Goal: Transaction & Acquisition: Purchase product/service

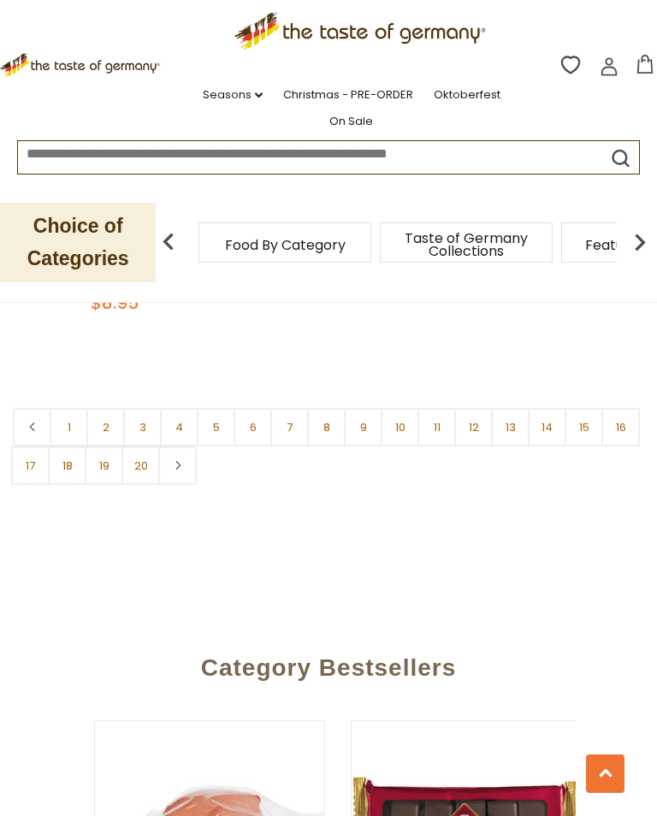
scroll to position [4998, 0]
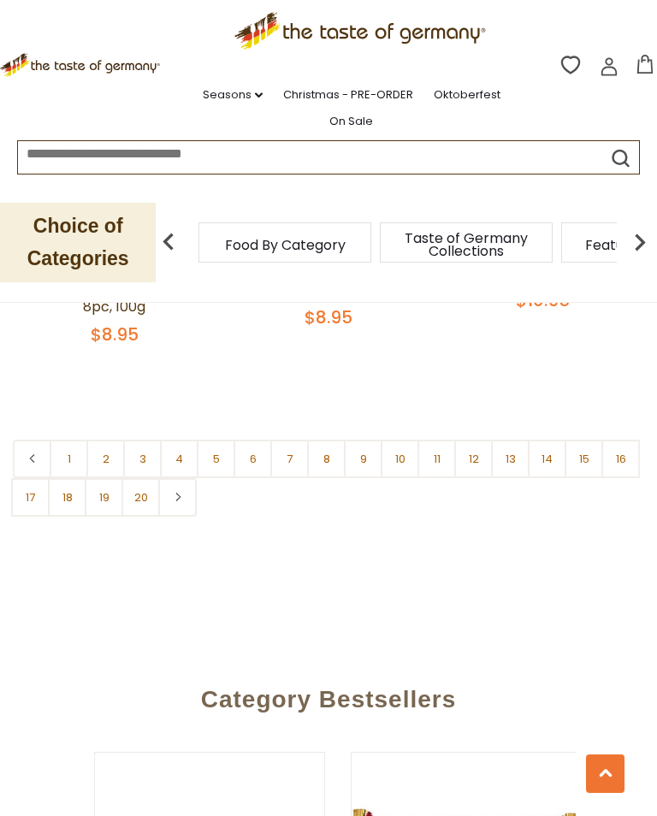
click at [183, 483] on link at bounding box center [177, 497] width 39 height 39
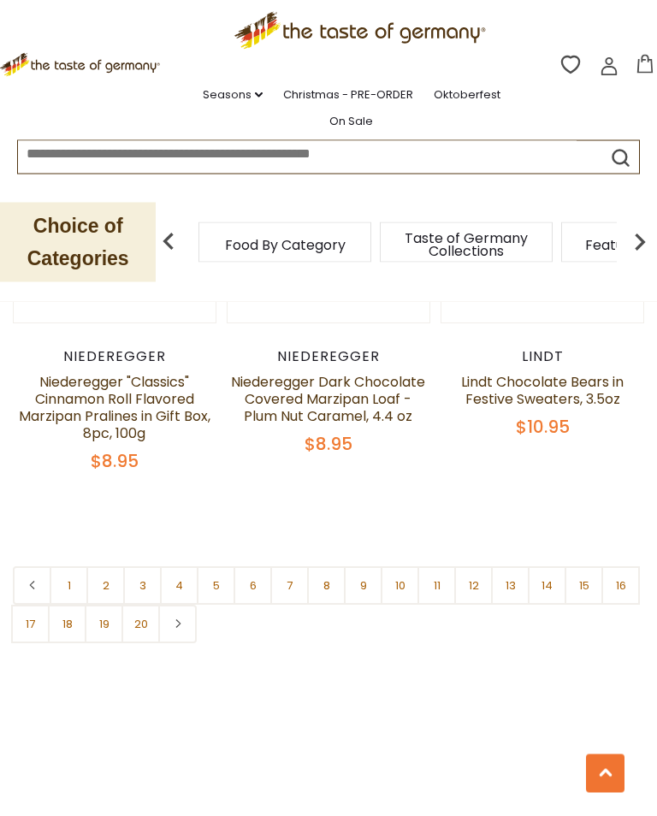
scroll to position [4871, 0]
click at [111, 573] on link "2" at bounding box center [105, 586] width 39 height 39
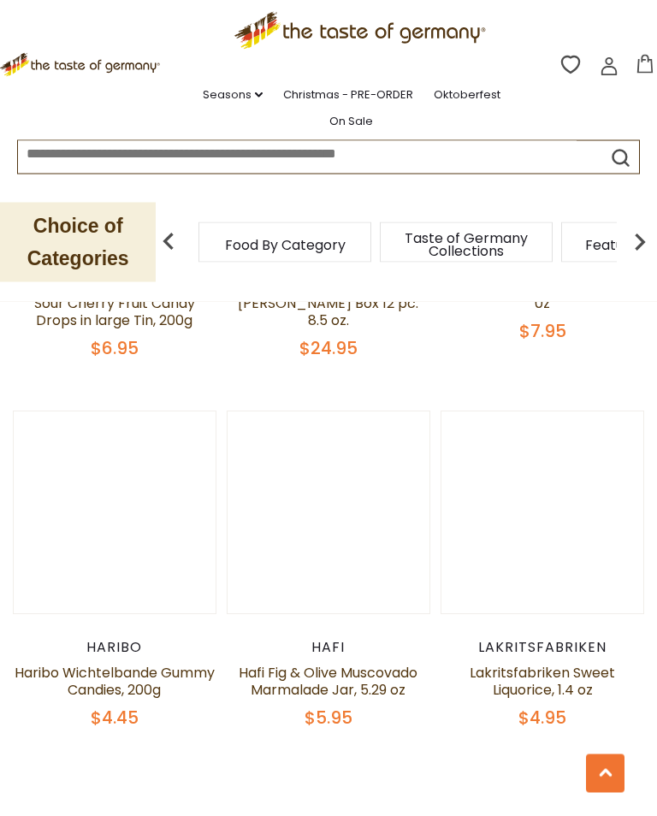
scroll to position [4603, 0]
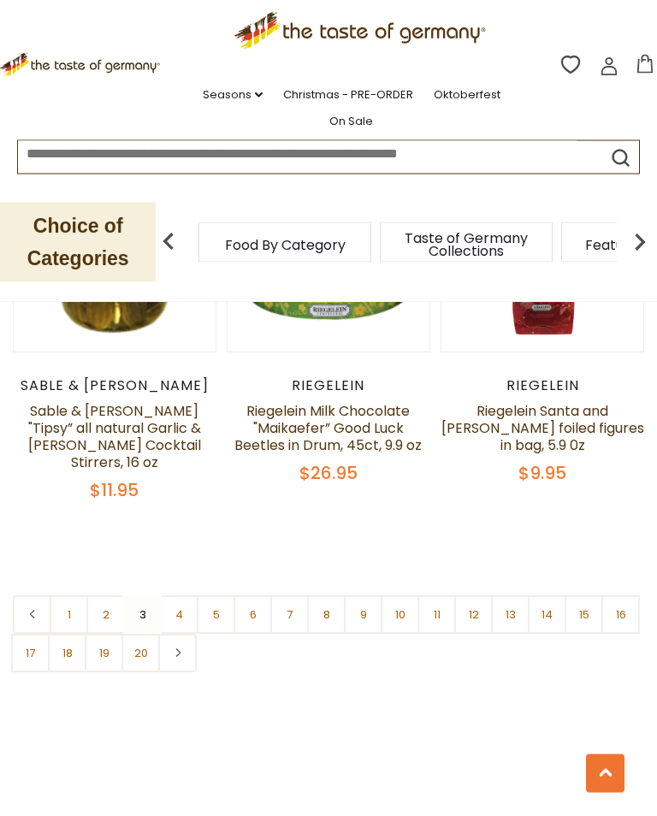
scroll to position [4775, 0]
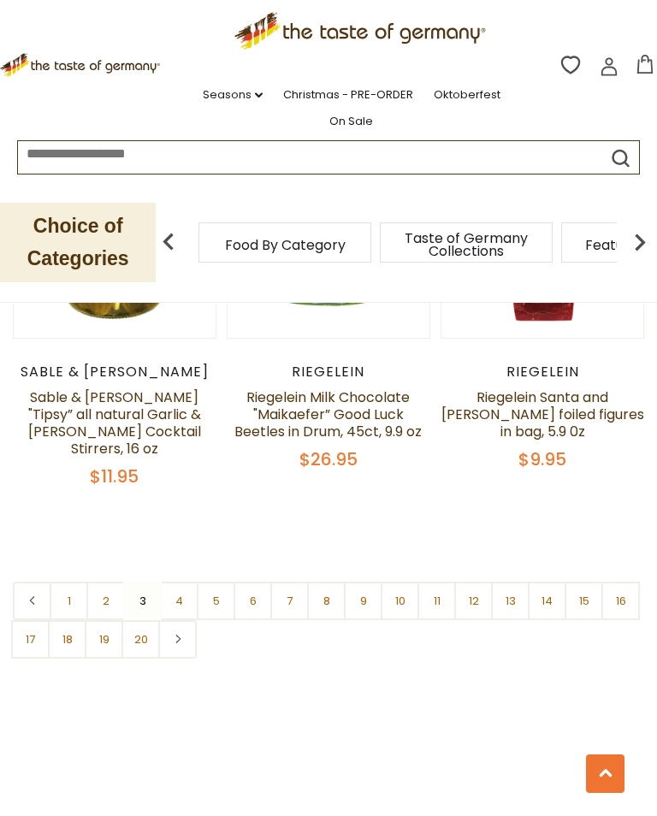
click at [181, 586] on link "4" at bounding box center [179, 601] width 39 height 39
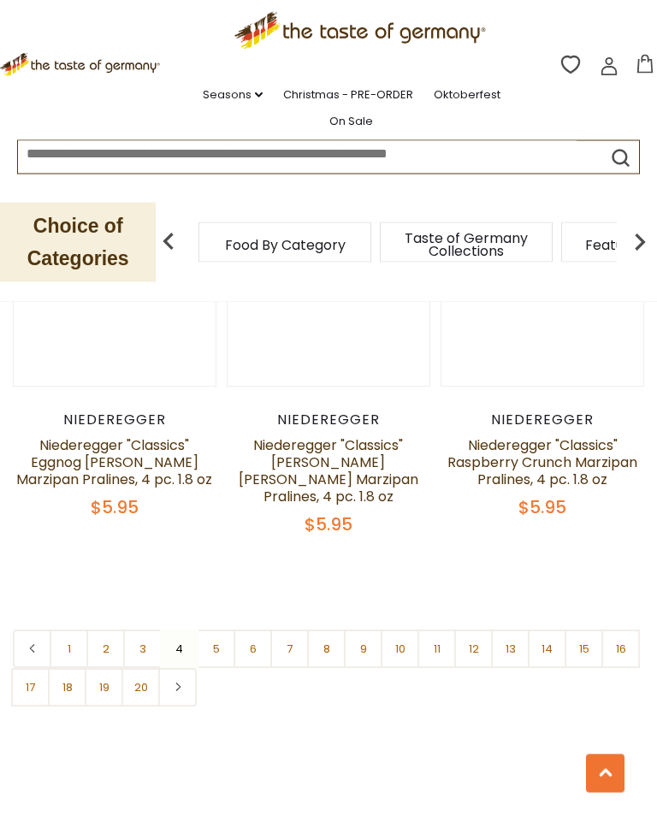
scroll to position [4710, 0]
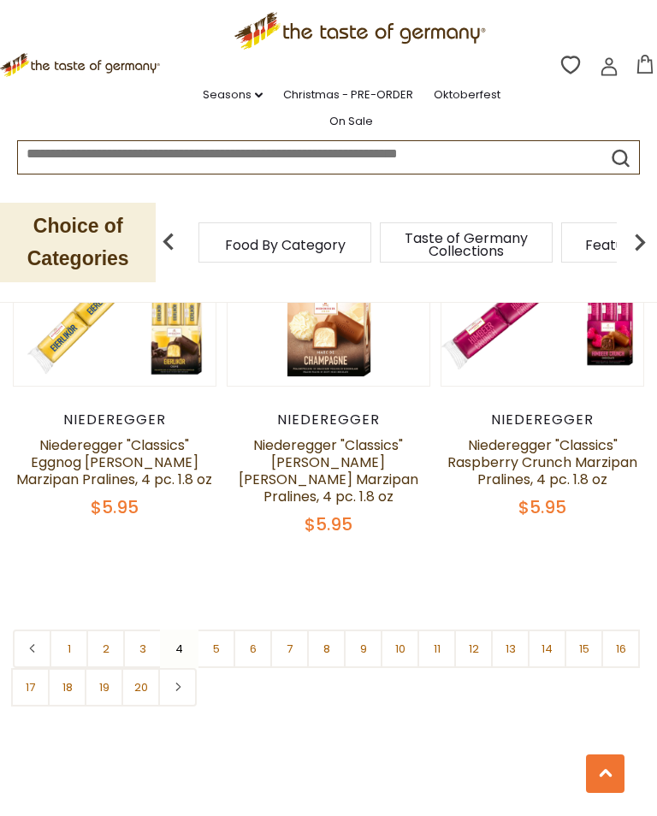
click at [219, 634] on link "5" at bounding box center [216, 649] width 39 height 39
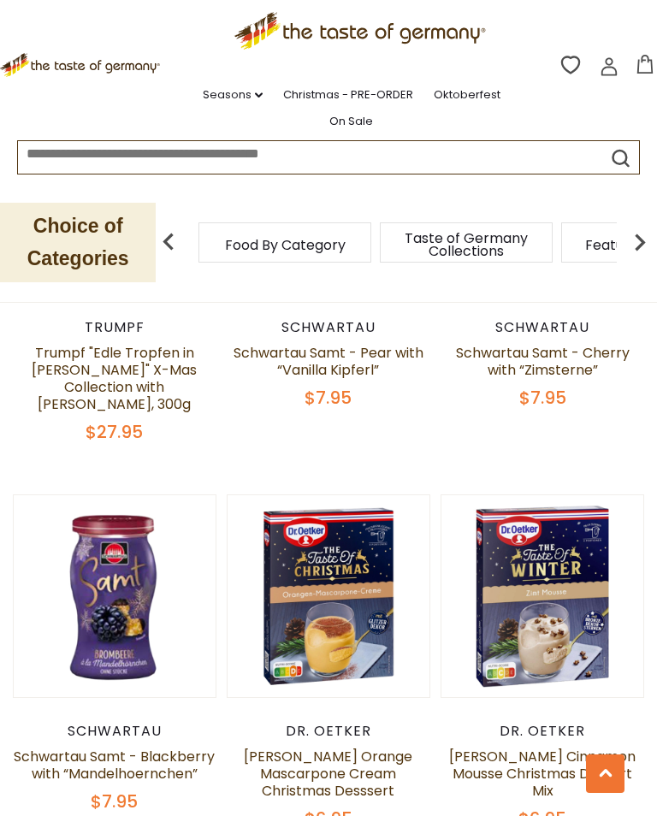
scroll to position [3762, 0]
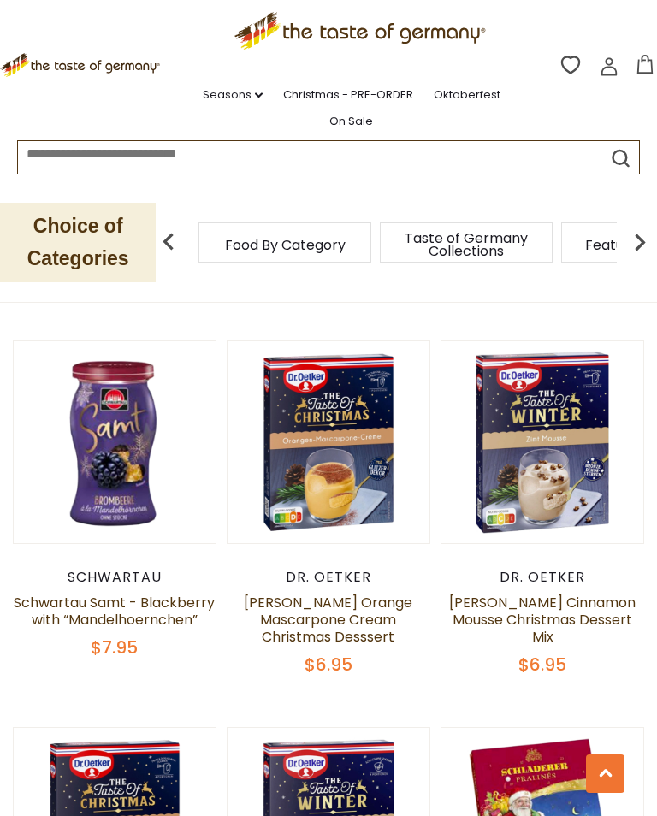
click at [531, 201] on button "Quick View" at bounding box center [543, 182] width 116 height 39
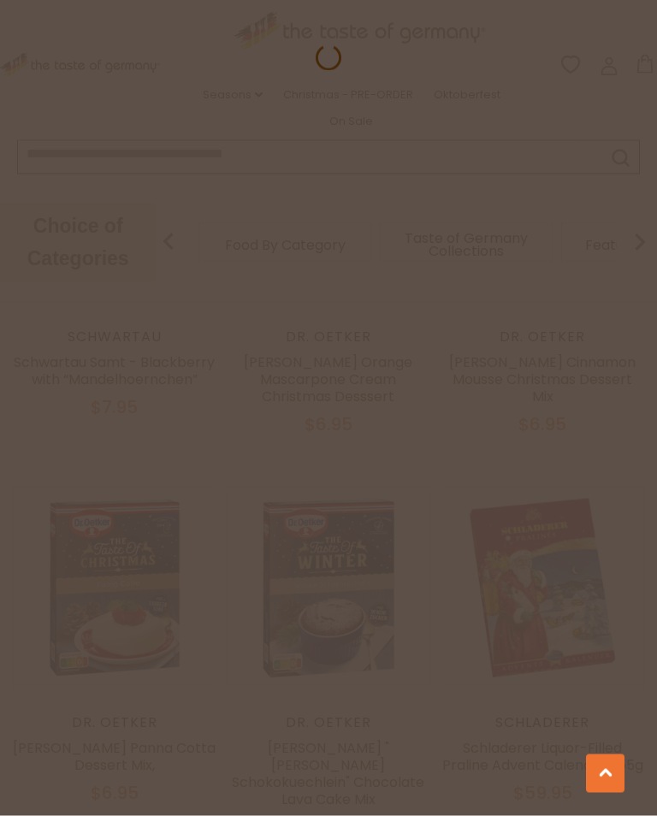
scroll to position [4068, 0]
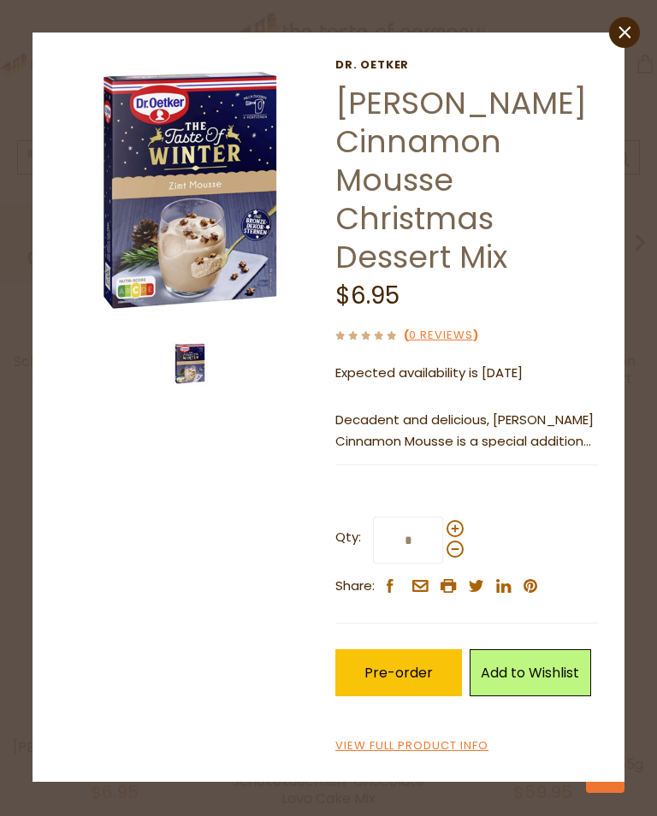
click at [613, 38] on link "close" at bounding box center [624, 32] width 31 height 31
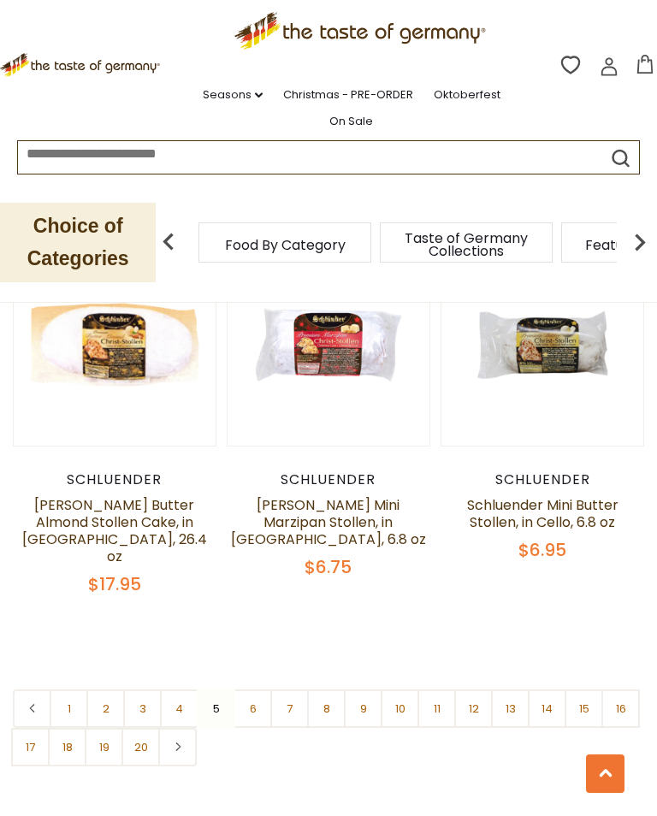
scroll to position [4734, 0]
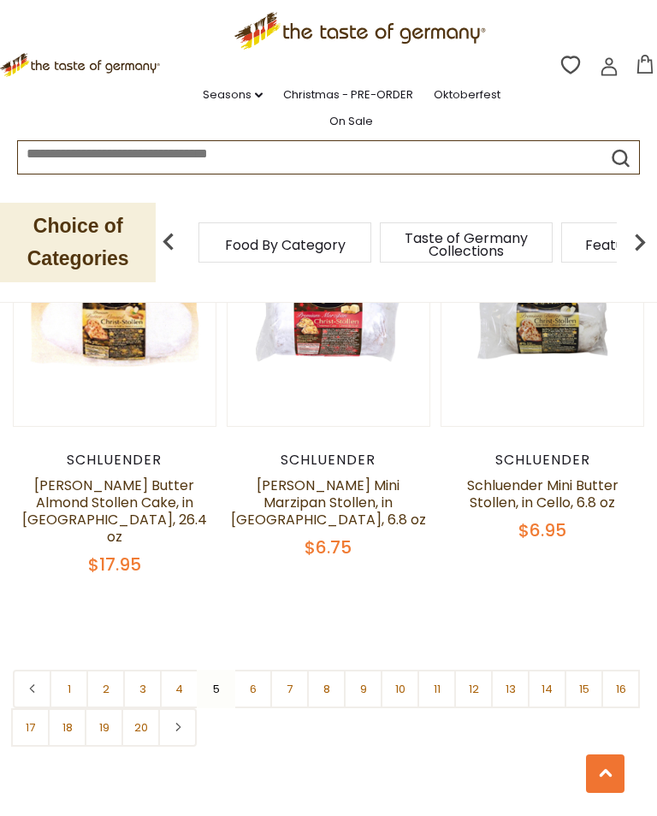
click at [258, 670] on link "6" at bounding box center [253, 689] width 39 height 39
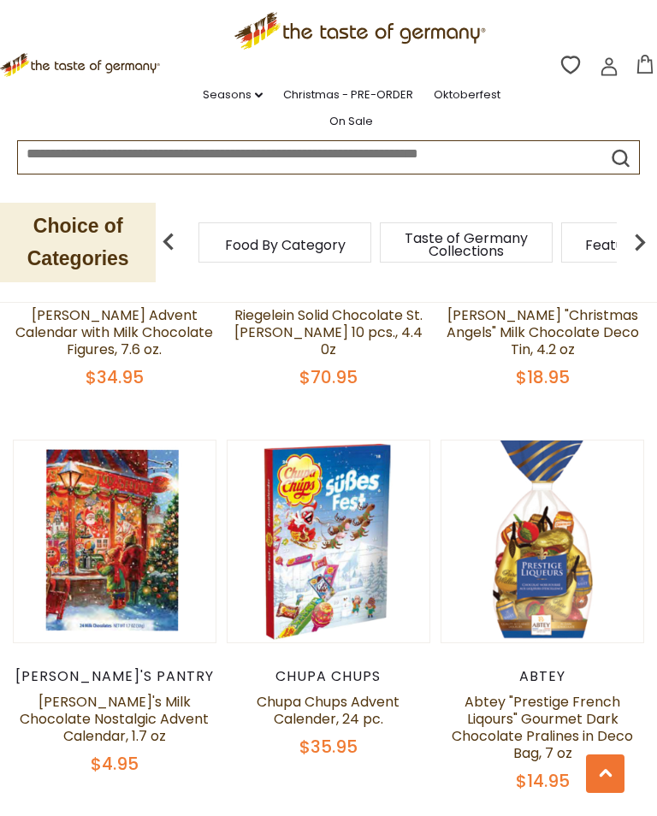
scroll to position [4626, 0]
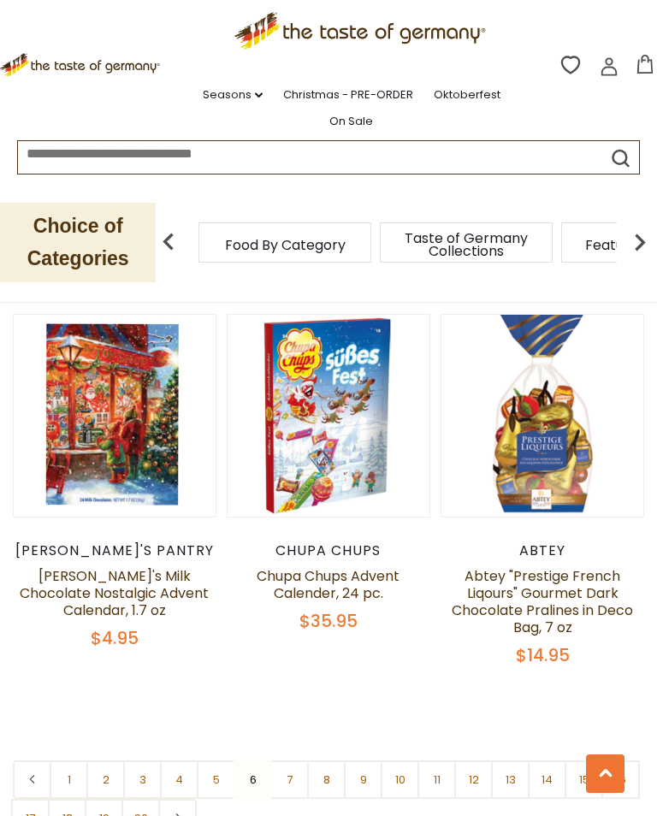
click at [289, 761] on link "7" at bounding box center [289, 780] width 39 height 39
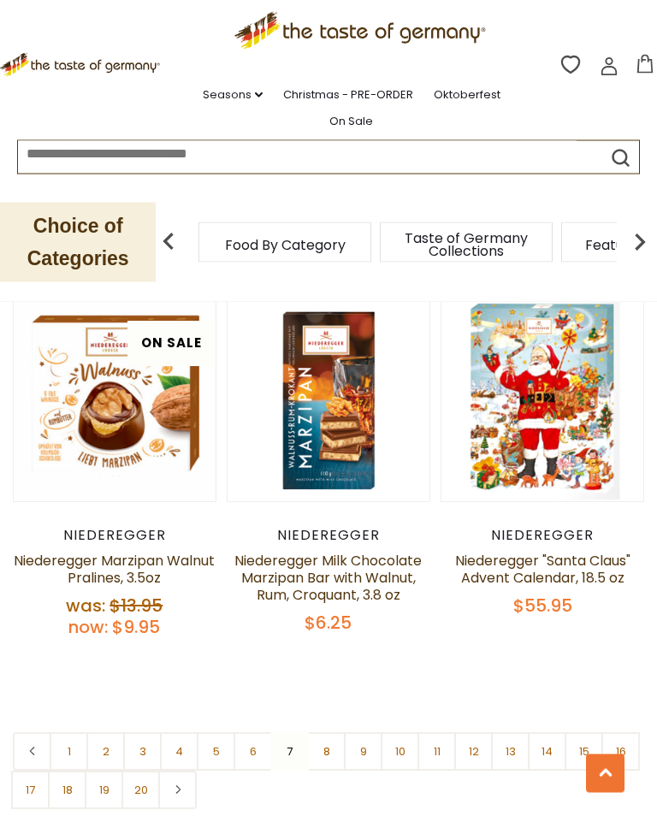
scroll to position [4723, 0]
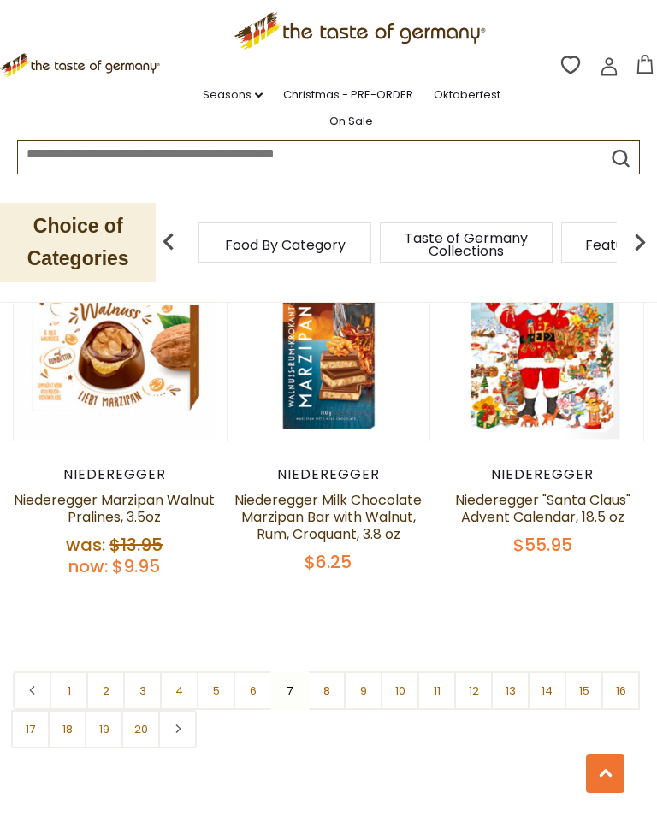
click at [337, 672] on link "8" at bounding box center [326, 691] width 39 height 39
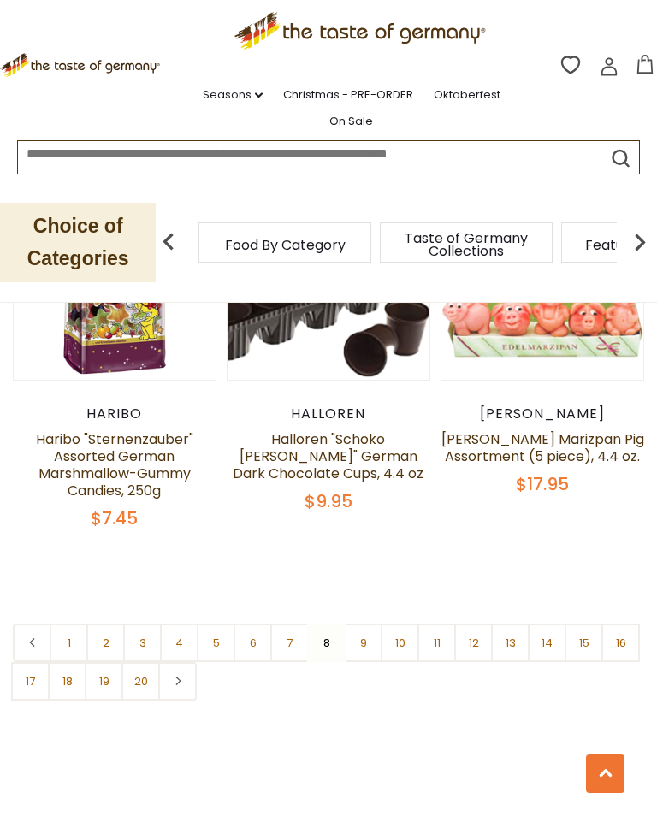
scroll to position [4780, 0]
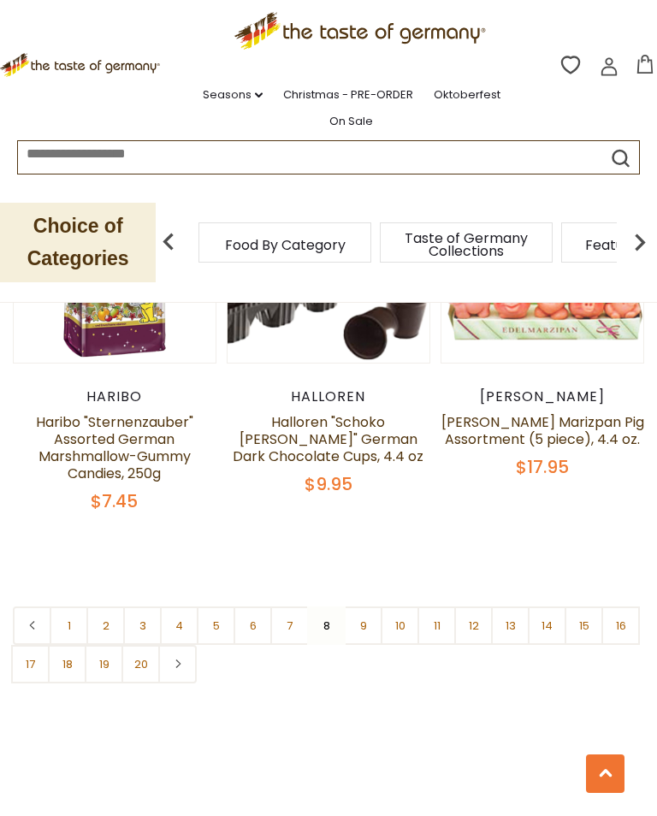
click at [365, 607] on link "9" at bounding box center [363, 626] width 39 height 39
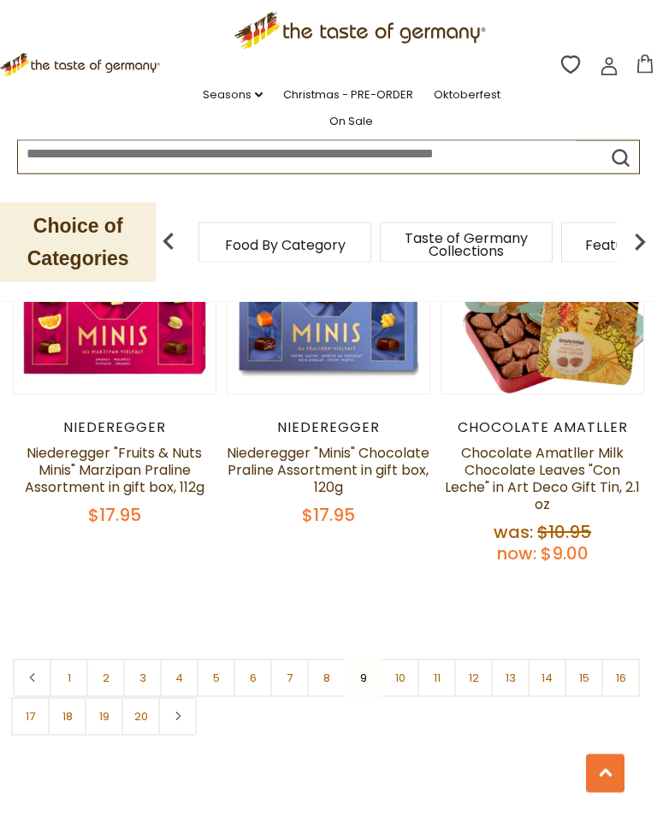
scroll to position [4843, 0]
click at [399, 659] on link "10" at bounding box center [400, 678] width 39 height 39
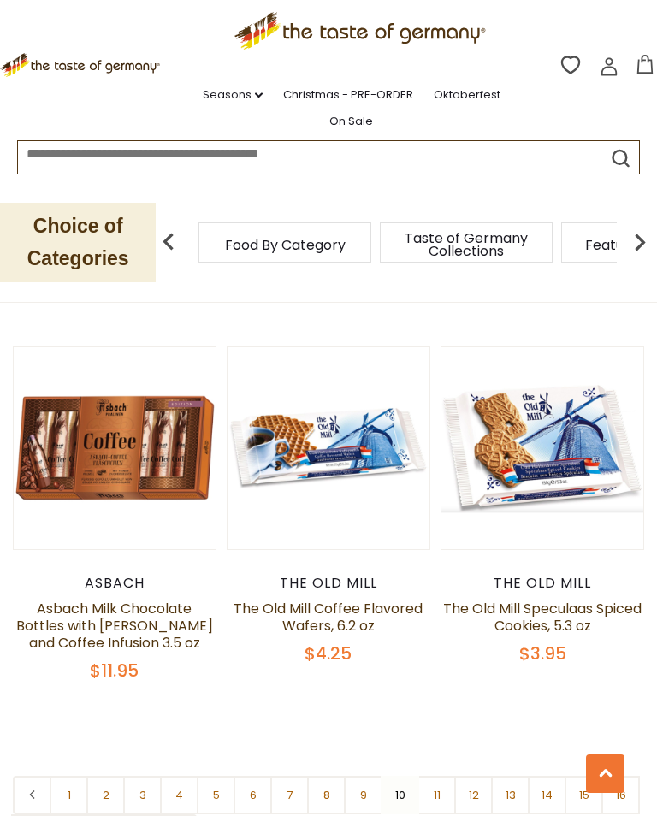
scroll to position [4771, 0]
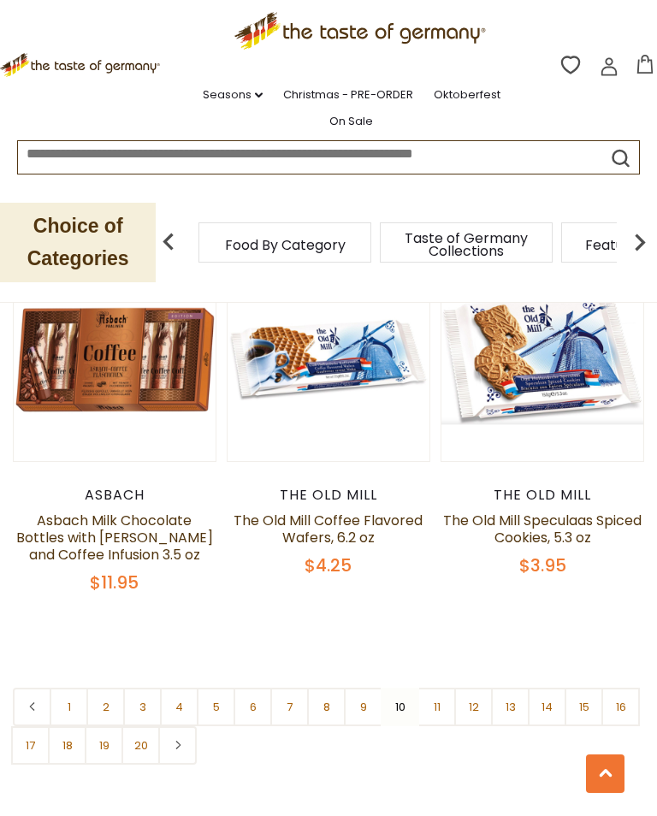
click at [436, 688] on link "11" at bounding box center [437, 707] width 39 height 39
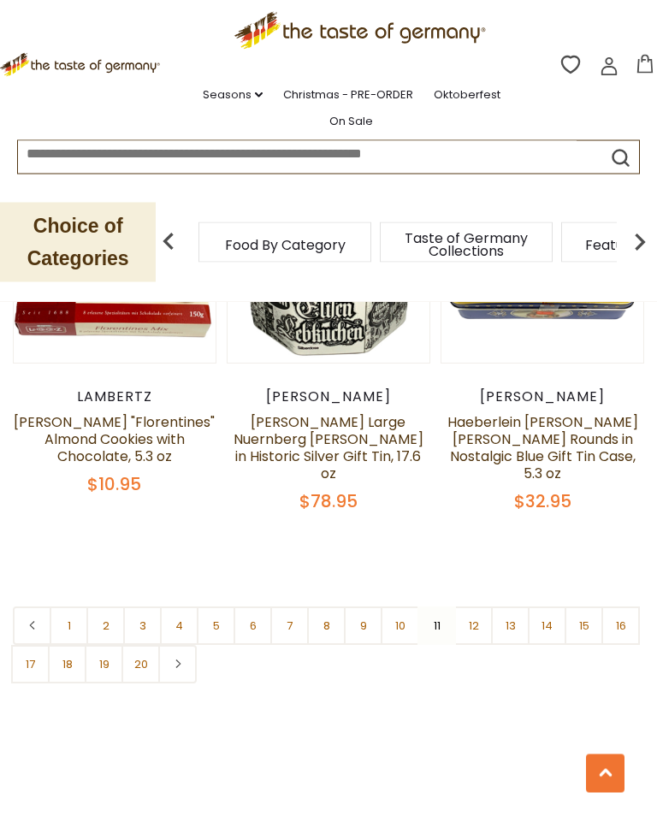
scroll to position [4814, 0]
click at [478, 614] on link "12" at bounding box center [473, 626] width 39 height 39
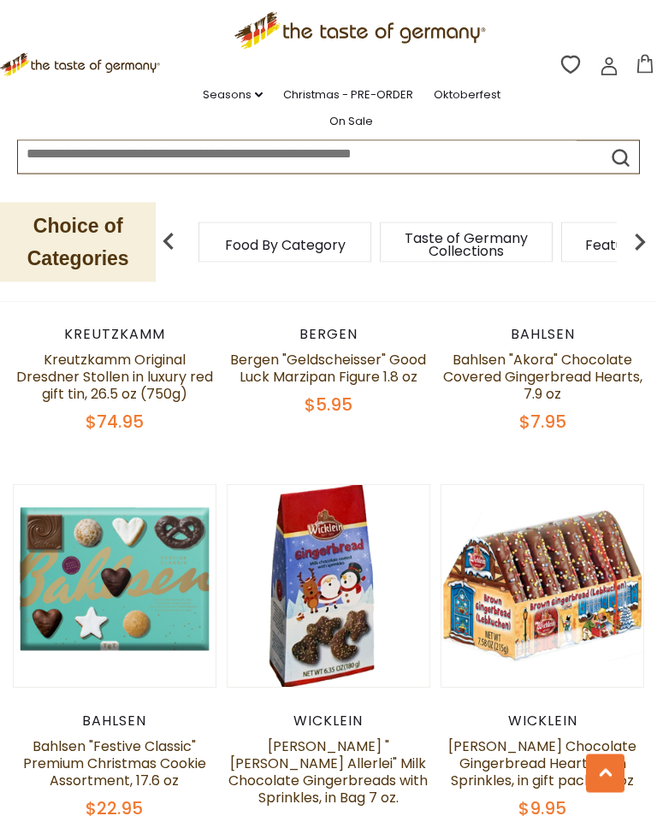
scroll to position [4494, 0]
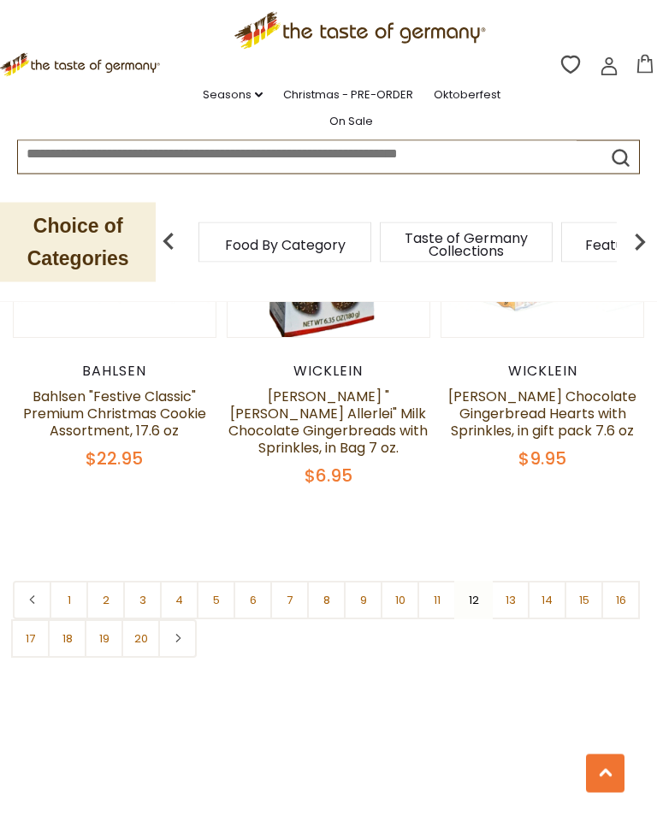
click at [504, 582] on link "13" at bounding box center [510, 601] width 39 height 39
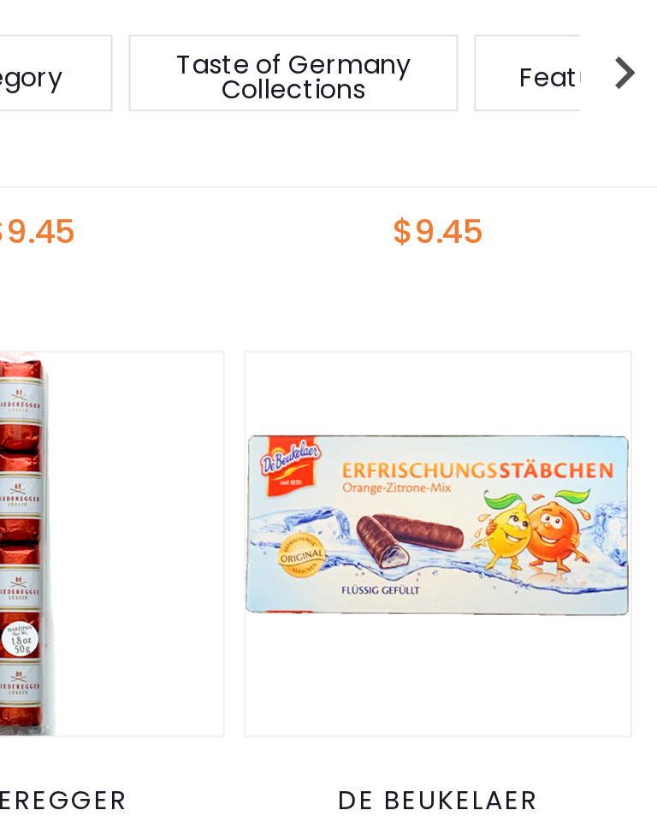
scroll to position [3023, 0]
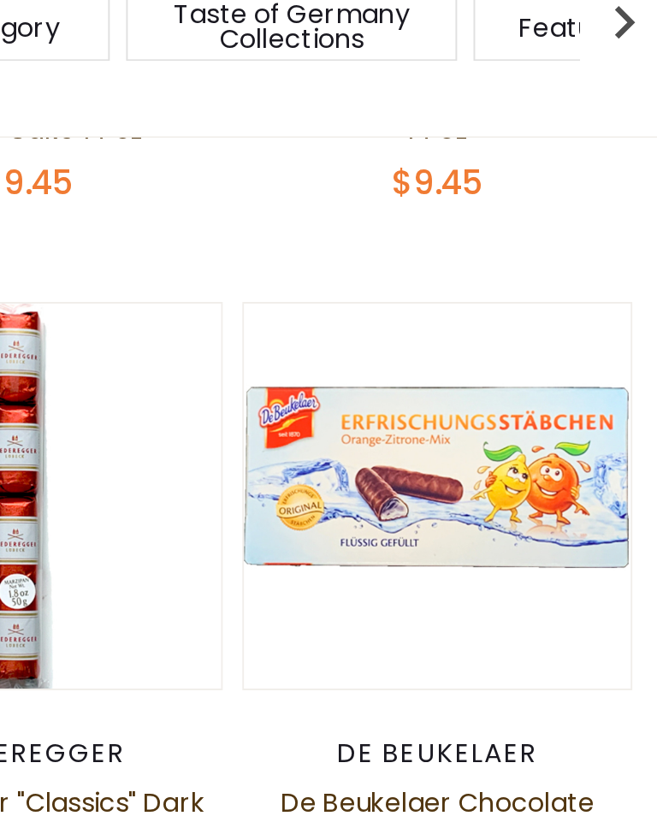
click at [442, 389] on img at bounding box center [543, 490] width 202 height 202
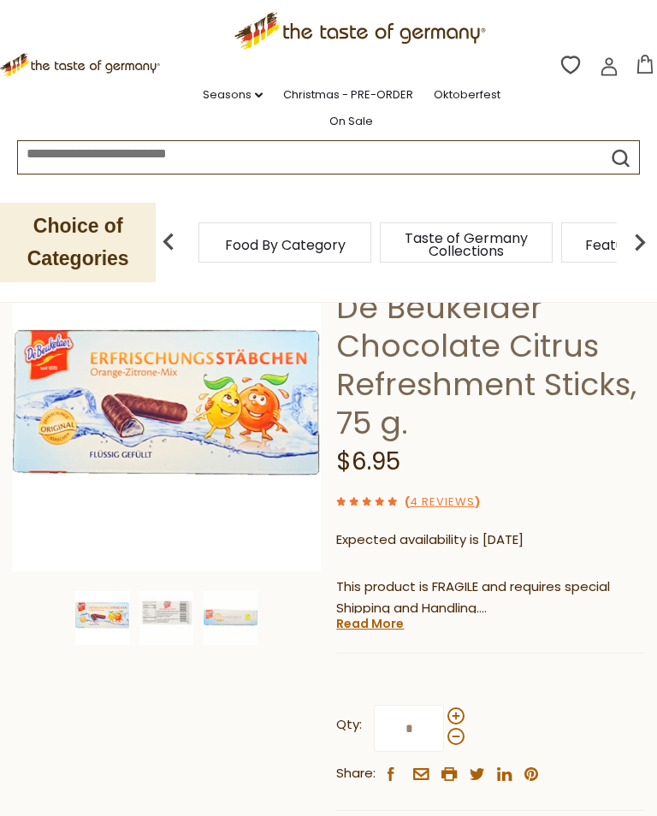
scroll to position [178, 0]
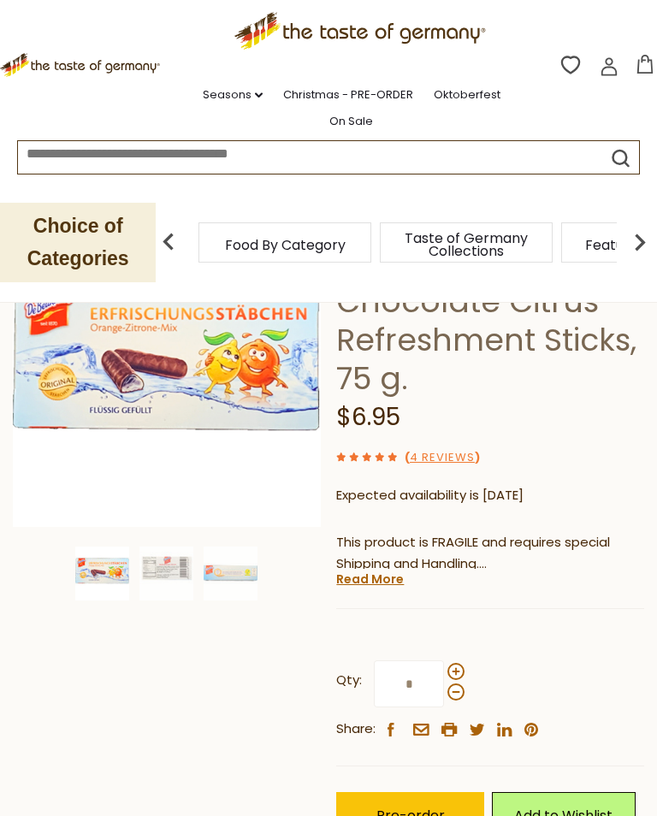
click at [244, 572] on img at bounding box center [231, 574] width 54 height 54
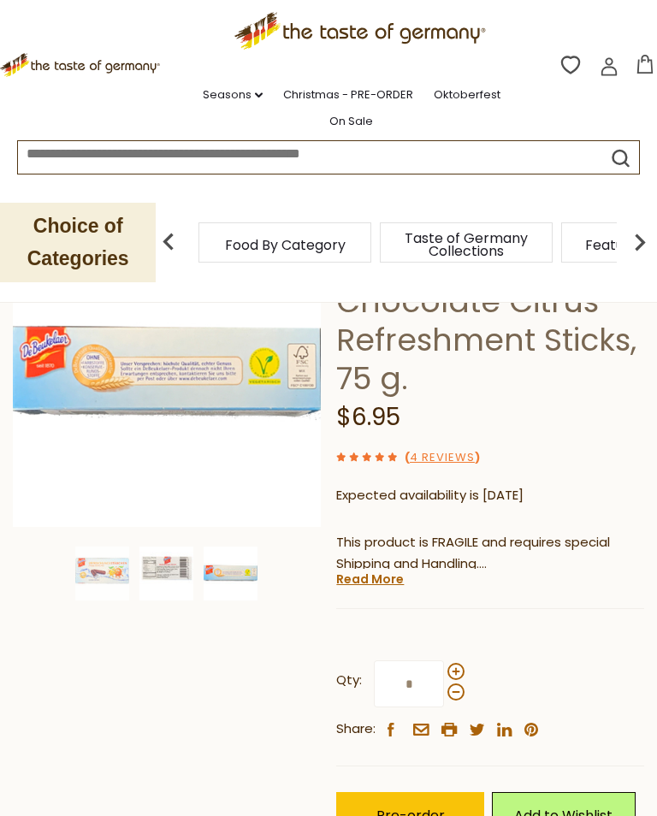
click at [167, 570] on img at bounding box center [167, 574] width 54 height 54
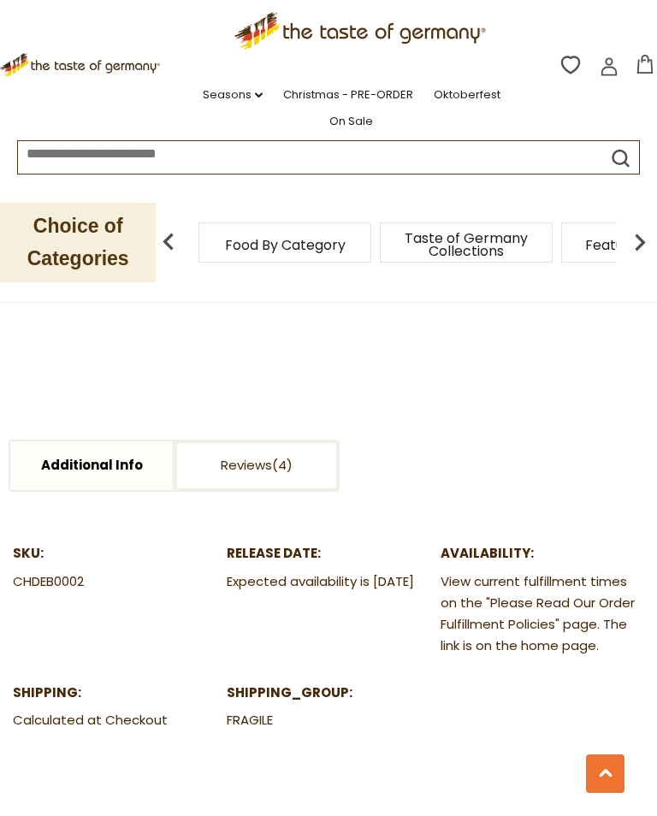
scroll to position [874, 0]
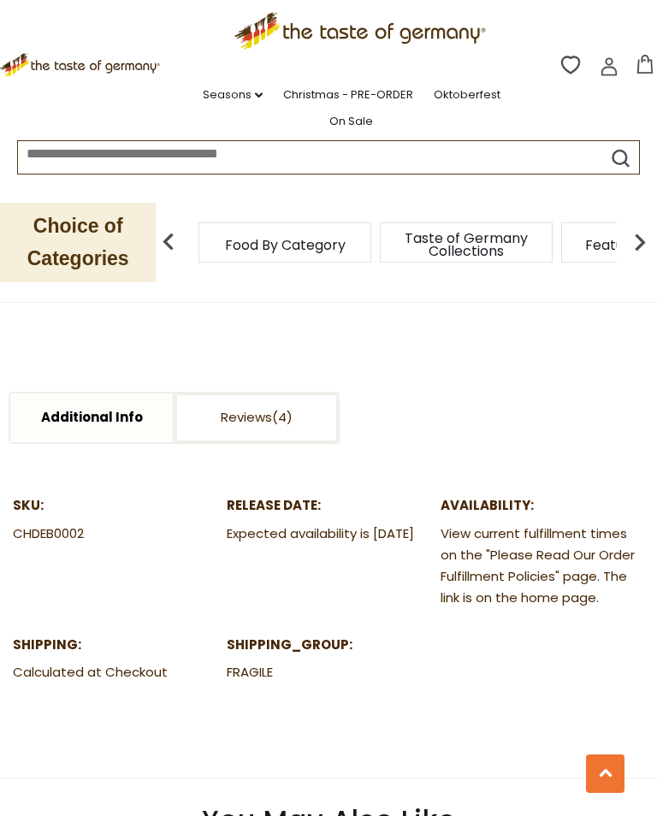
click at [286, 408] on span at bounding box center [282, 417] width 21 height 18
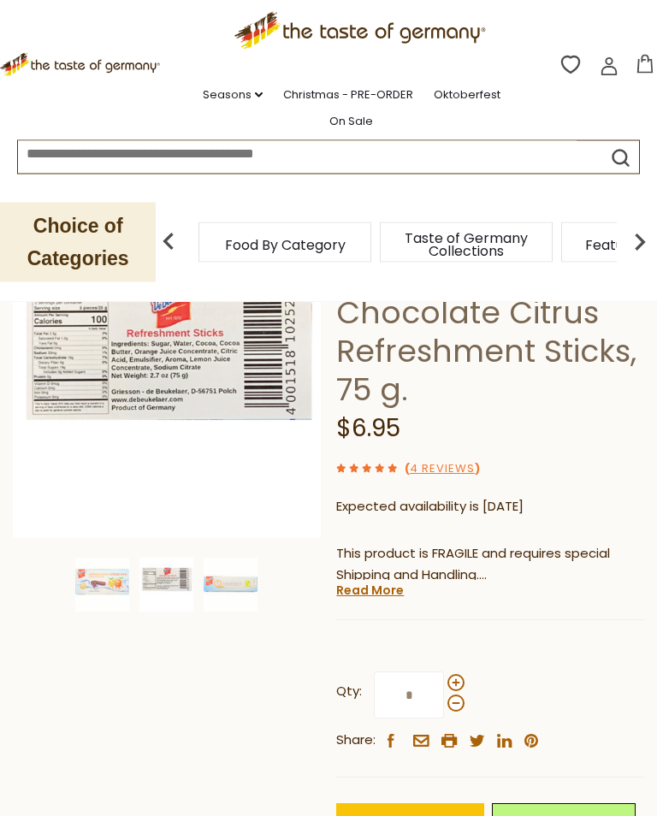
scroll to position [168, 0]
click at [370, 588] on link "Read More" at bounding box center [370, 590] width 68 height 17
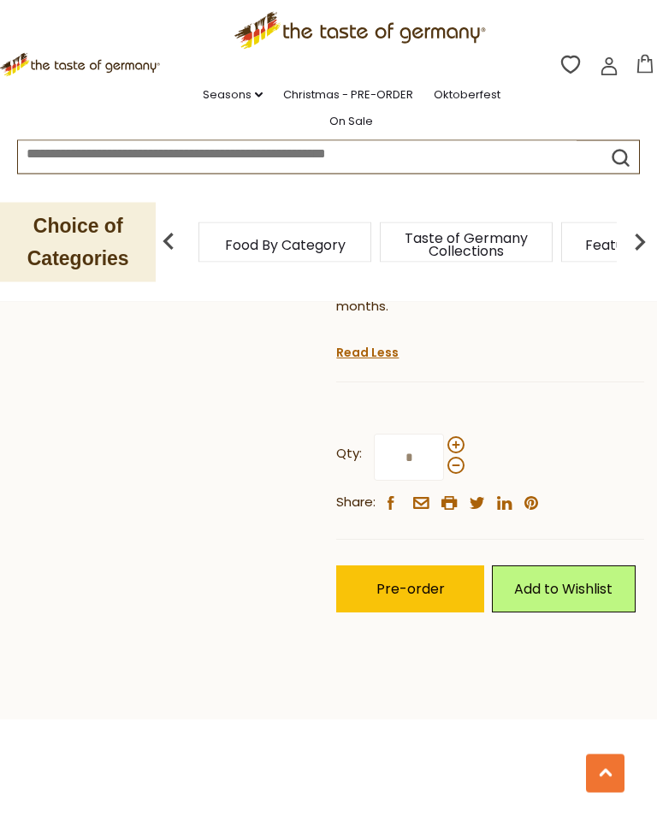
scroll to position [1020, 0]
click at [397, 566] on button "Pre-order" at bounding box center [410, 589] width 148 height 47
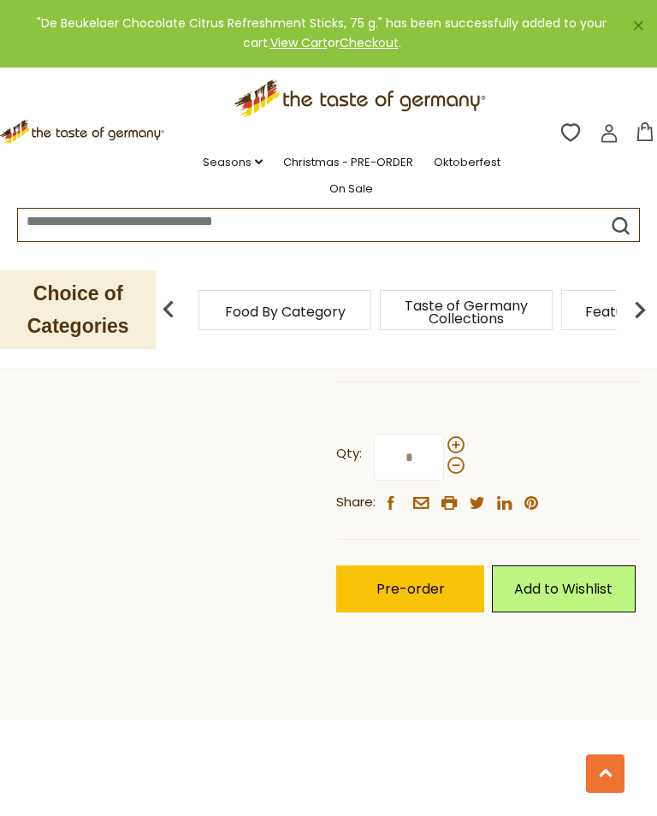
click at [453, 436] on span at bounding box center [456, 444] width 17 height 17
click at [444, 434] on input "*" at bounding box center [409, 457] width 70 height 47
type input "*"
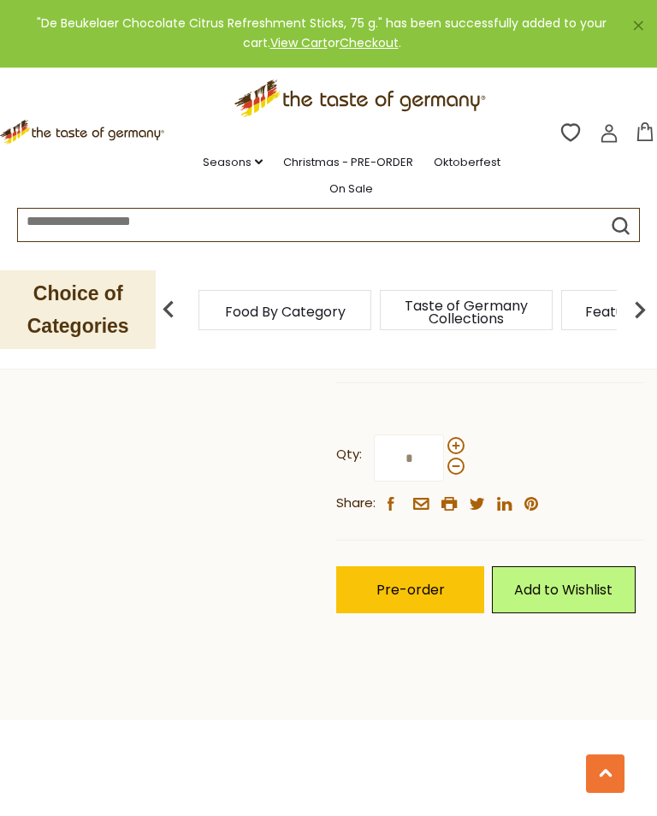
click at [553, 368] on div "De Beukelaer De Beukelaer Chocolate Citrus Refreshment Sticks, 75 g. $6.95 ( 4 …" at bounding box center [490, 11] width 308 height 1282
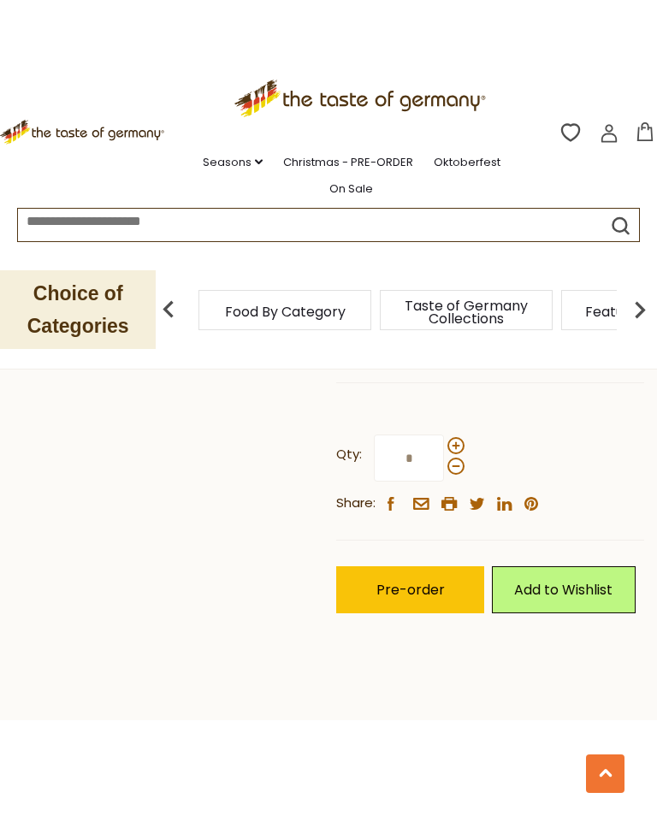
scroll to position [1020, 0]
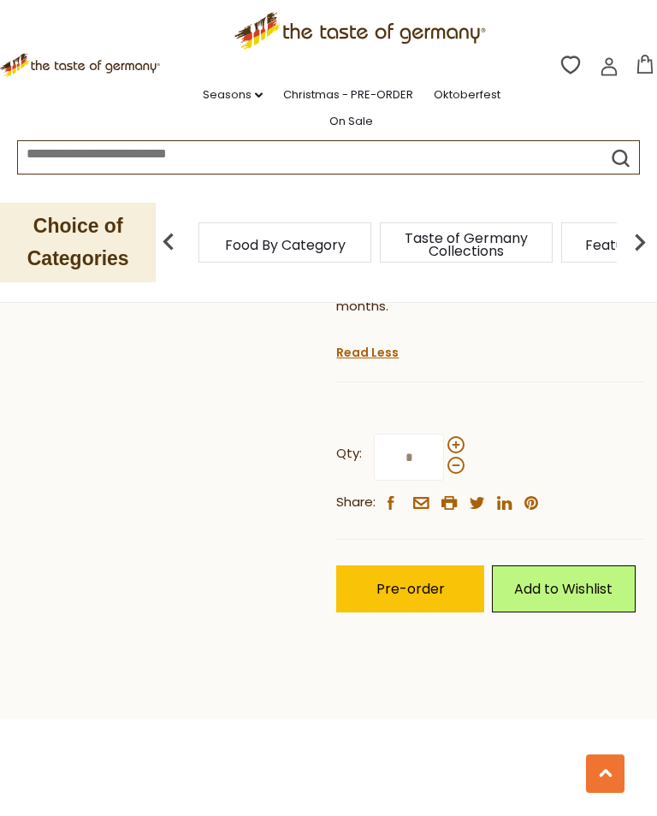
click at [415, 566] on button "Pre-order" at bounding box center [410, 589] width 148 height 47
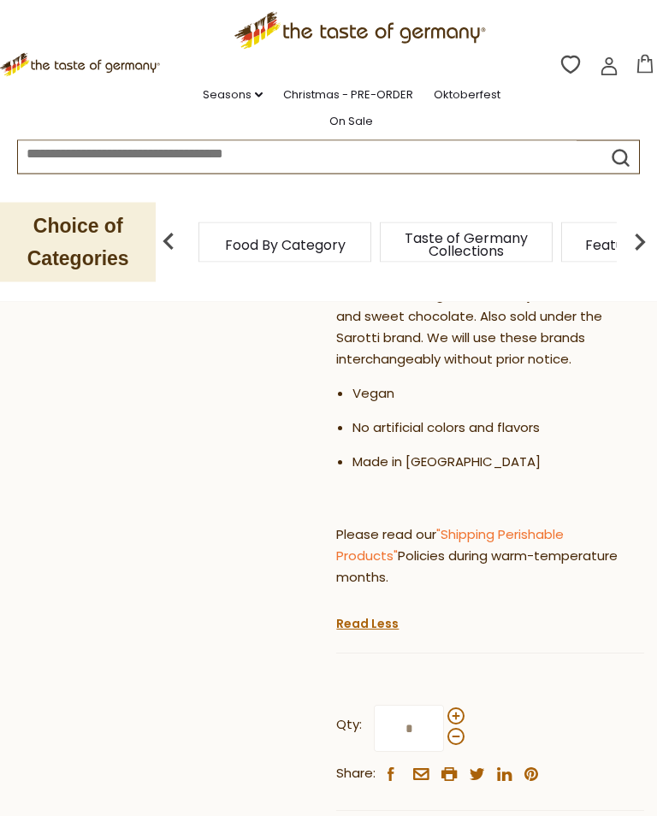
scroll to position [749, 0]
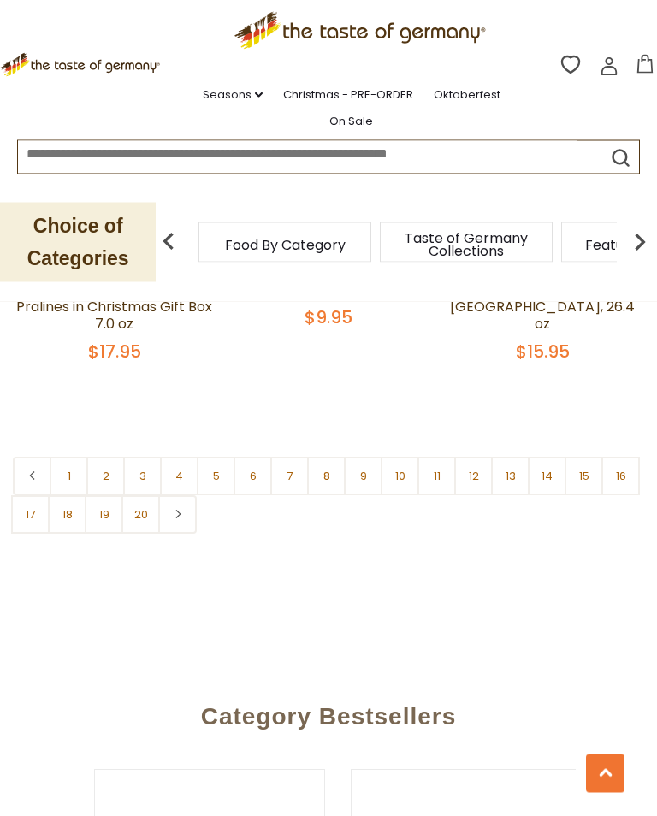
scroll to position [5006, 0]
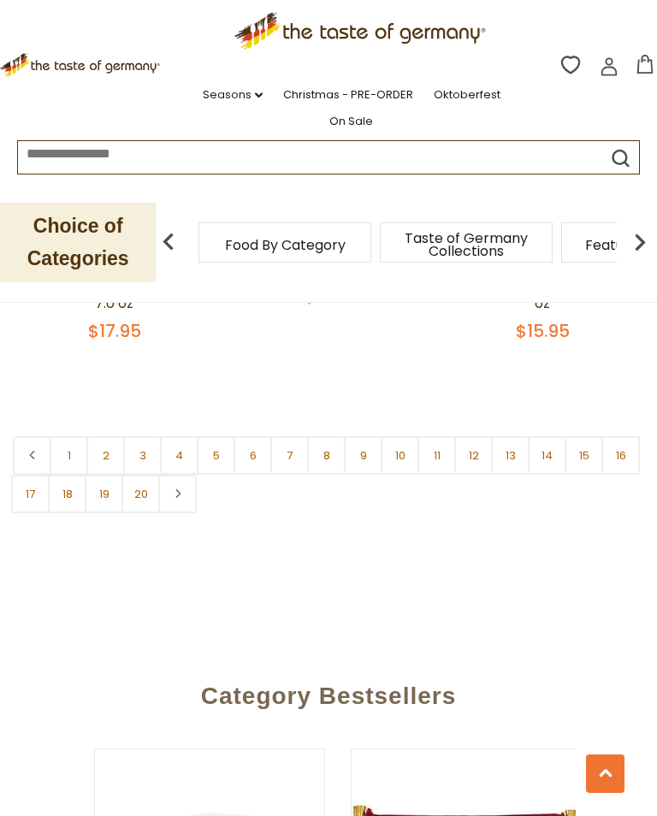
click at [543, 441] on link "14" at bounding box center [547, 455] width 39 height 39
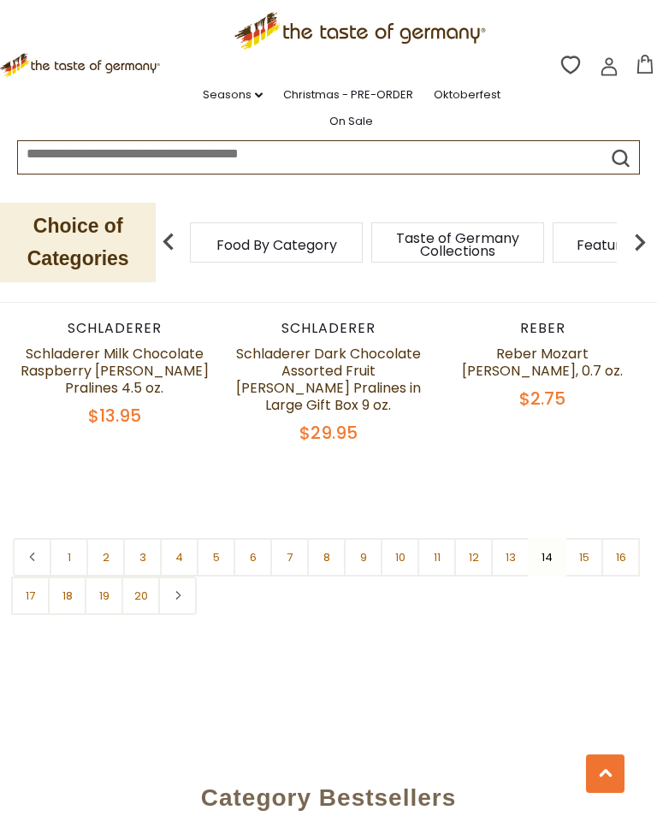
scroll to position [4923, 0]
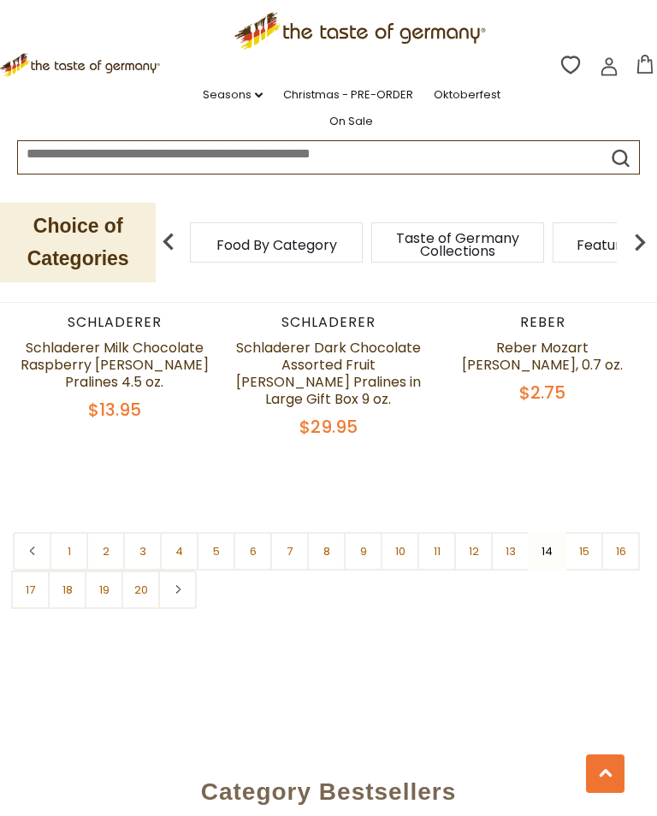
click at [585, 532] on link "15" at bounding box center [584, 551] width 39 height 39
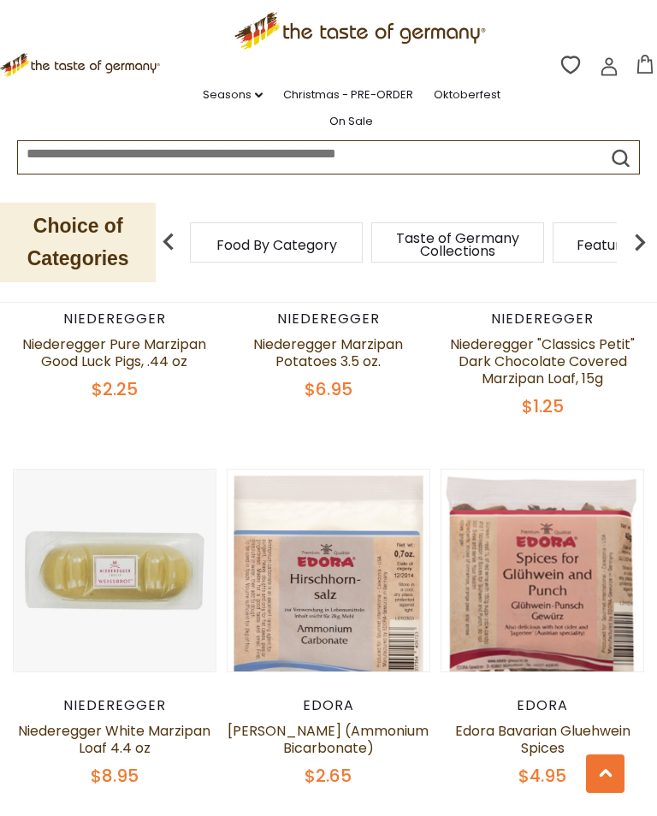
scroll to position [4530, 0]
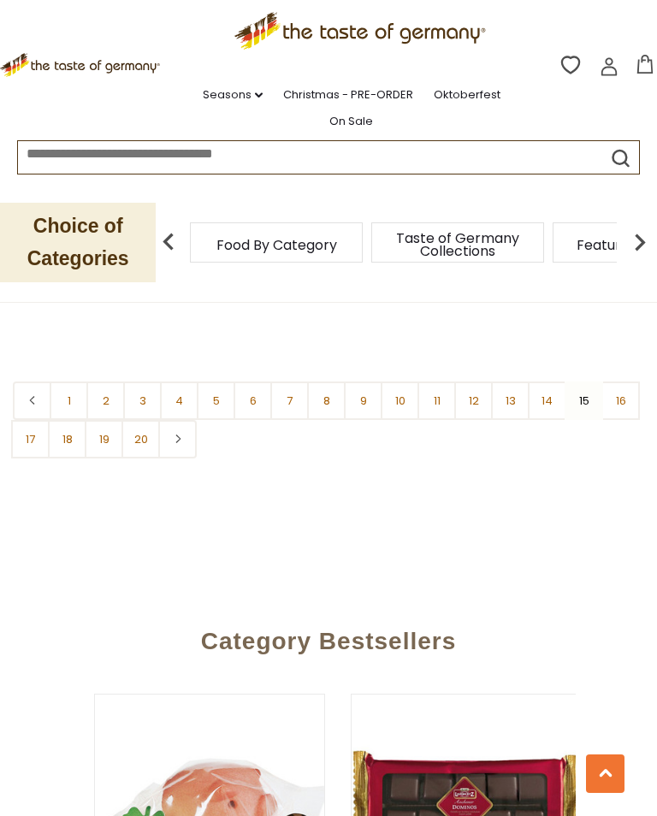
click at [629, 382] on link "16" at bounding box center [621, 401] width 39 height 39
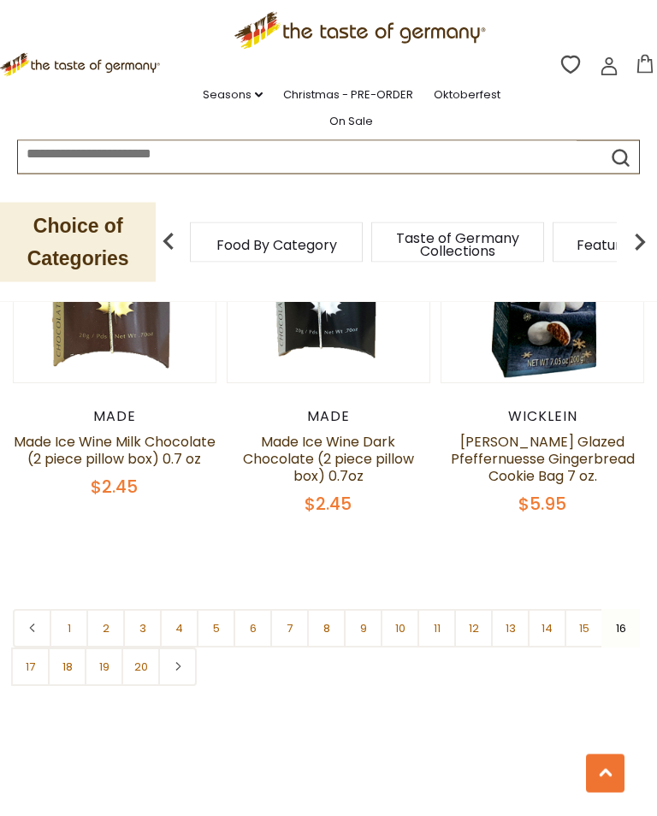
scroll to position [4709, 0]
click at [33, 648] on link "17" at bounding box center [30, 667] width 39 height 39
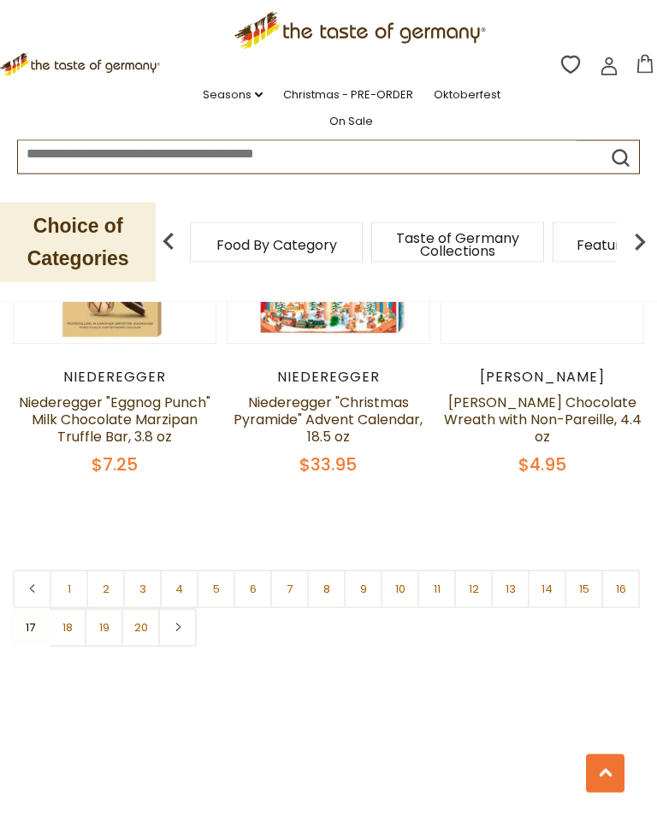
scroll to position [4802, 0]
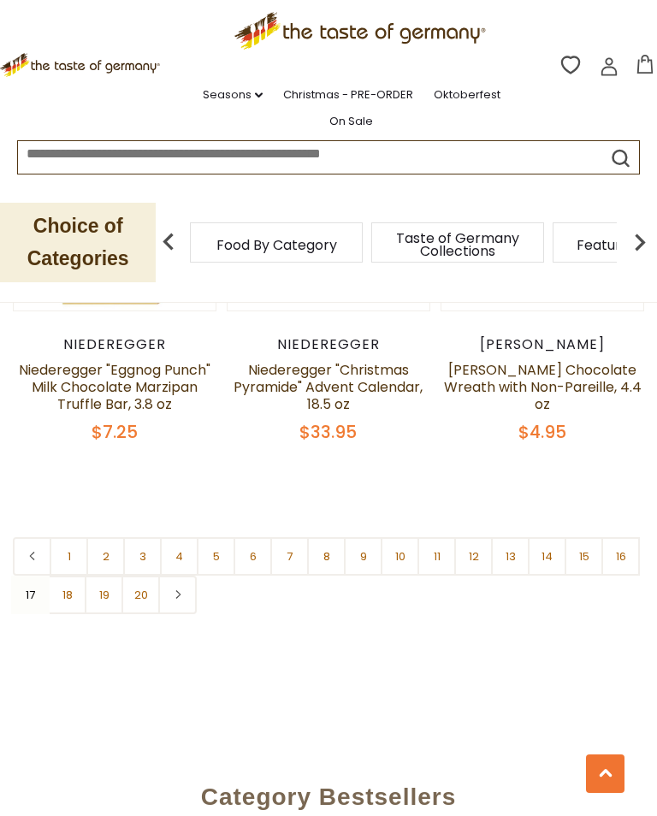
click at [71, 594] on link "18" at bounding box center [67, 595] width 39 height 39
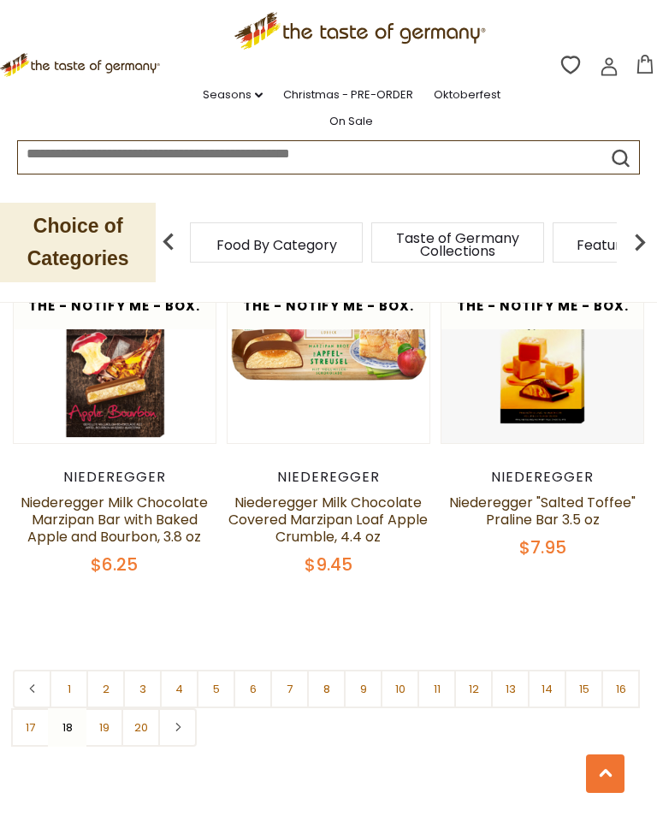
scroll to position [4728, 0]
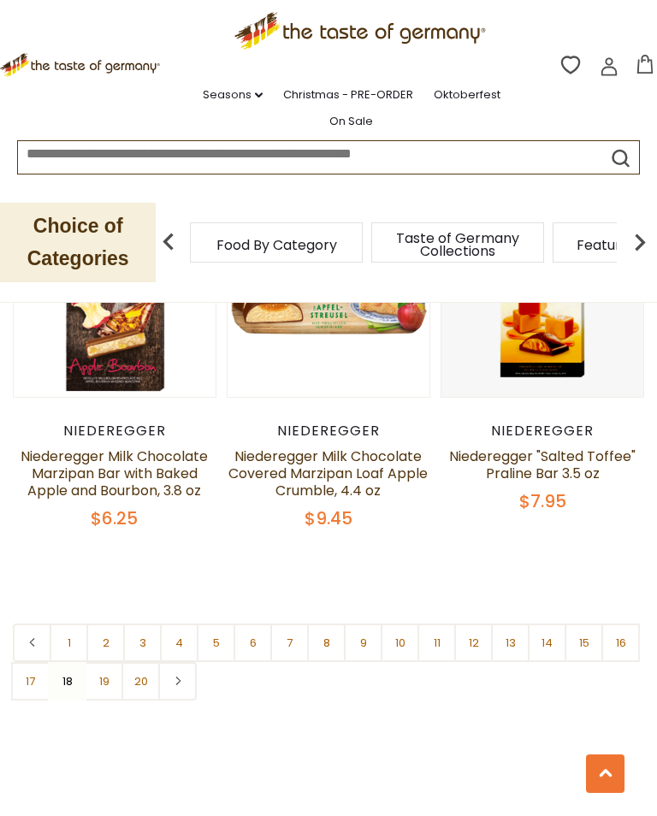
click at [114, 666] on link "19" at bounding box center [104, 681] width 39 height 39
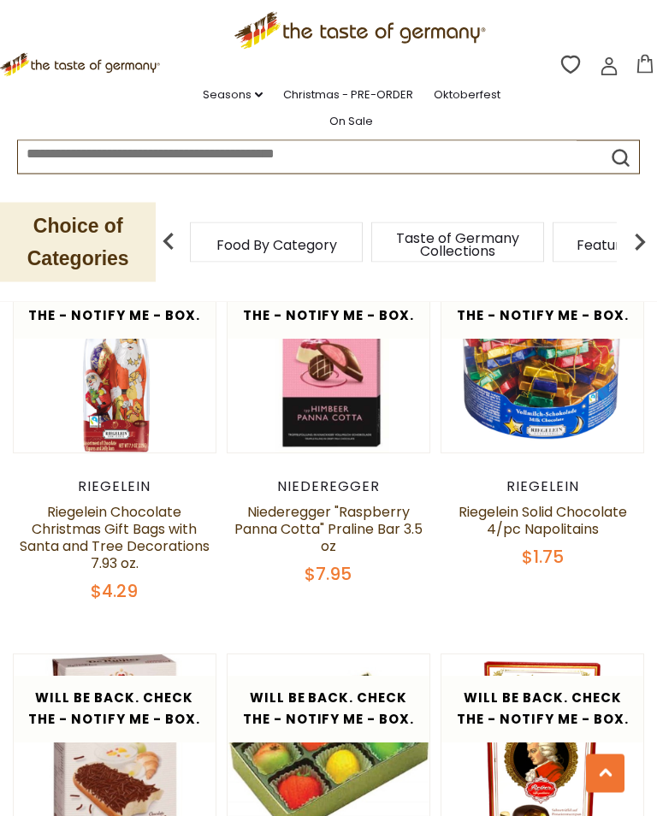
scroll to position [3977, 0]
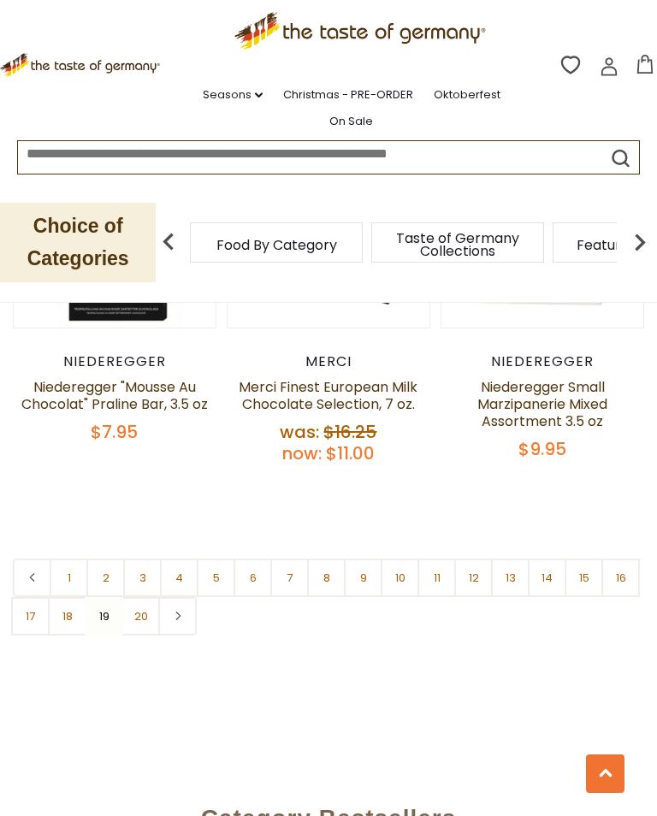
click at [148, 597] on link "20" at bounding box center [141, 616] width 39 height 39
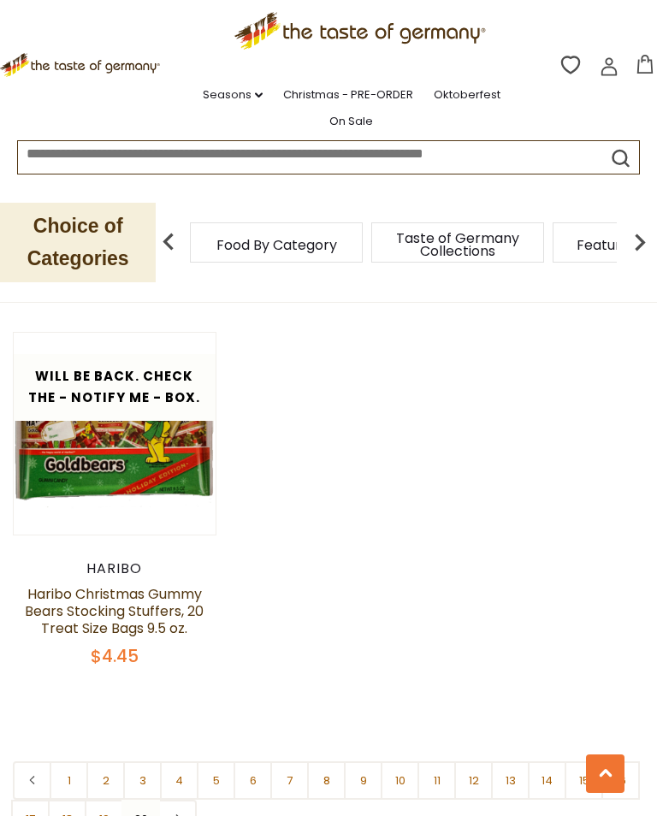
scroll to position [1166, 0]
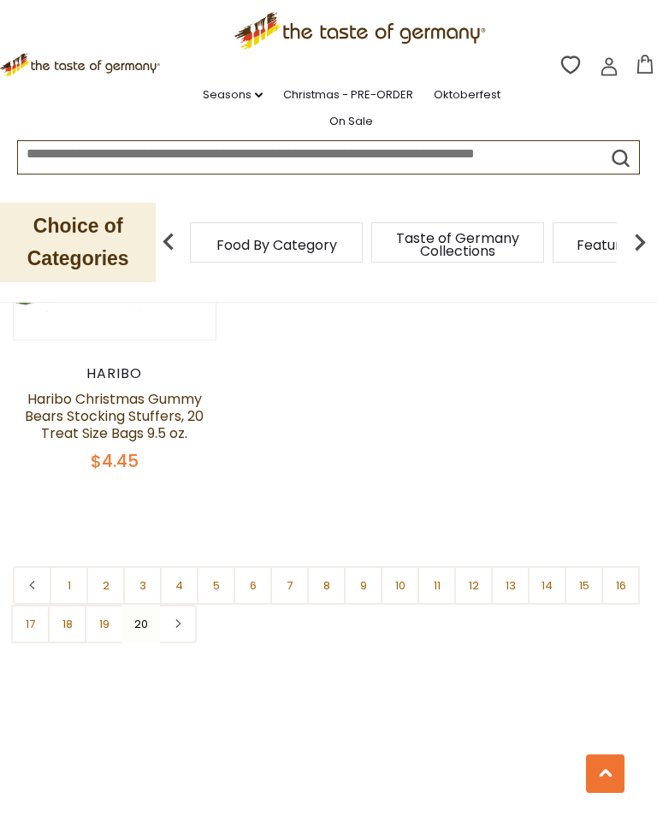
click at [188, 622] on link at bounding box center [177, 624] width 39 height 39
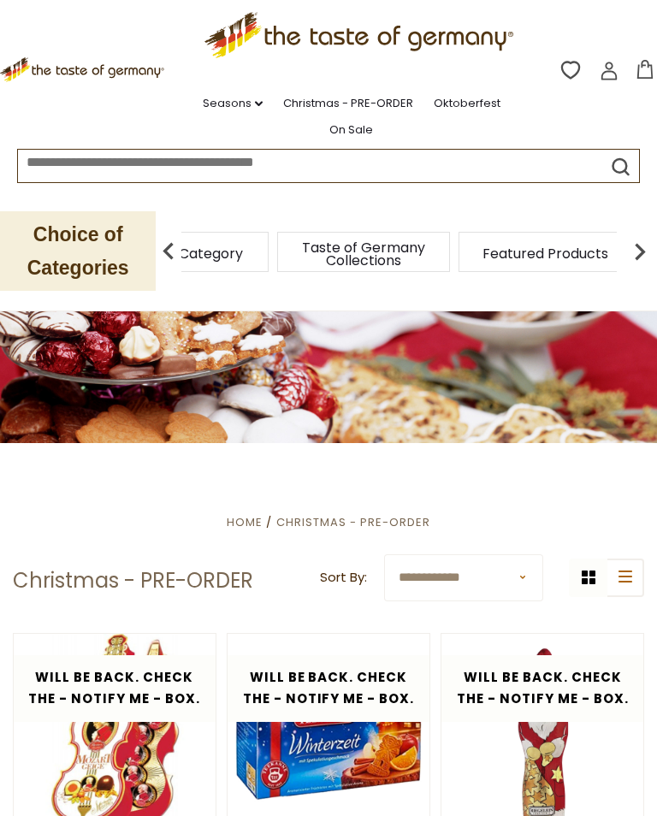
scroll to position [0, 0]
